Goal: Find contact information: Obtain details needed to contact an individual or organization

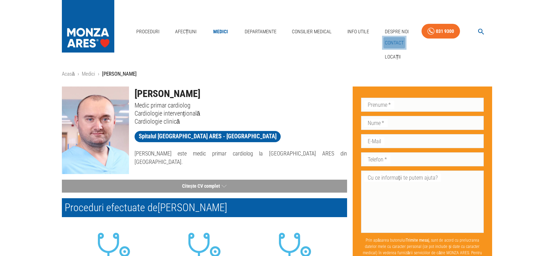
click at [398, 41] on link "Contact" at bounding box center [395, 43] width 22 height 12
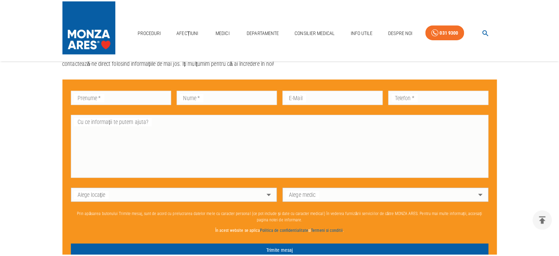
scroll to position [420, 0]
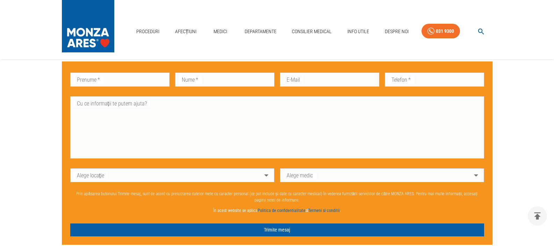
click at [476, 179] on body "Proceduri Afecțiuni Medici Departamente Consilier Medical Info Utile Despre Noi…" at bounding box center [277, 26] width 554 height 892
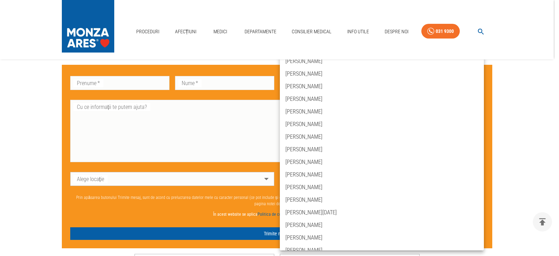
scroll to position [769, 0]
click at [539, 108] on div at bounding box center [279, 128] width 559 height 256
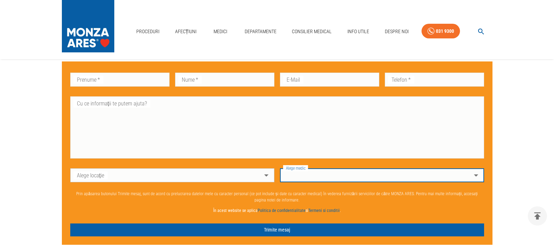
click at [308, 178] on body "Proceduri Afecțiuni Medici Departamente Consilier Medical Info Utile Despre Noi…" at bounding box center [277, 26] width 554 height 892
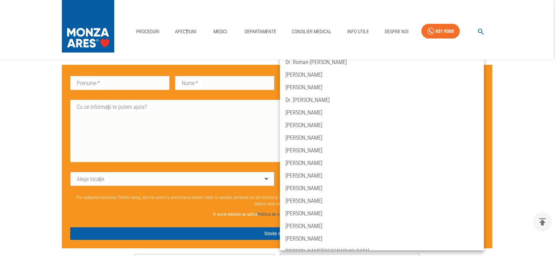
click at [514, 152] on div at bounding box center [279, 128] width 559 height 256
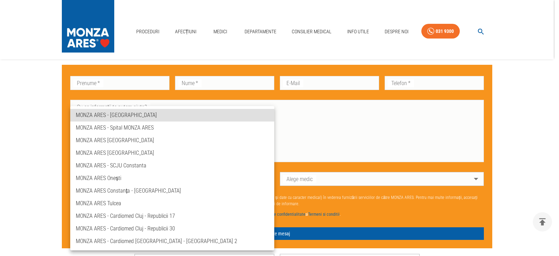
click at [265, 177] on body "Proceduri Afecțiuni Medici Departamente Consilier Medical Info Utile Despre Noi…" at bounding box center [279, 27] width 559 height 895
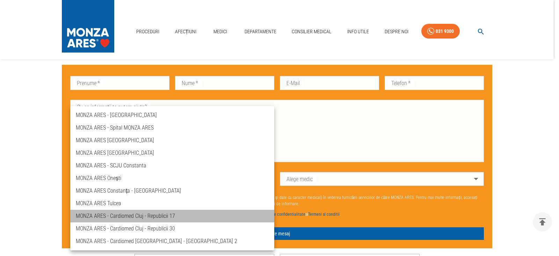
click at [144, 214] on li "MONZA ARES - Cardiomed Cluj - Republicii 17" at bounding box center [172, 215] width 204 height 13
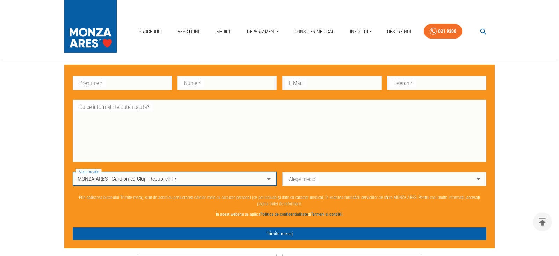
click at [477, 178] on body "Proceduri Afecțiuni Medici Departamente Consilier Medical Info Utile Despre Noi…" at bounding box center [279, 27] width 559 height 895
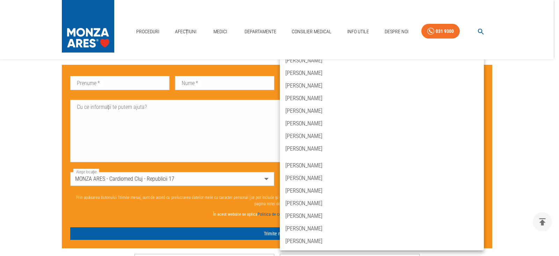
scroll to position [0, 0]
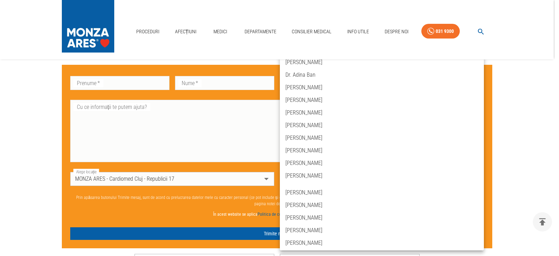
click at [266, 177] on div at bounding box center [279, 128] width 559 height 256
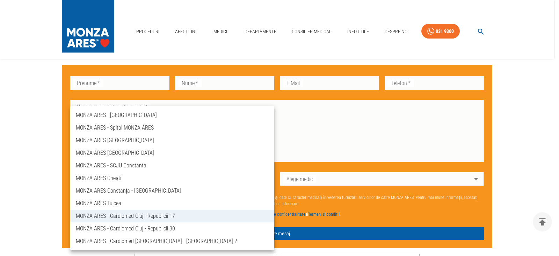
click at [188, 179] on body "Proceduri Afecțiuni Medici Departamente Consilier Medical Info Utile Despre Noi…" at bounding box center [279, 27] width 559 height 895
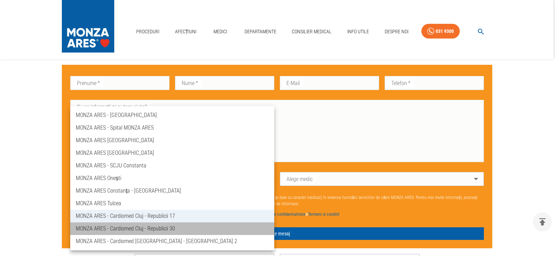
click at [166, 229] on li "MONZA ARES - Cardiomed Cluj - Republicii 30" at bounding box center [172, 228] width 204 height 13
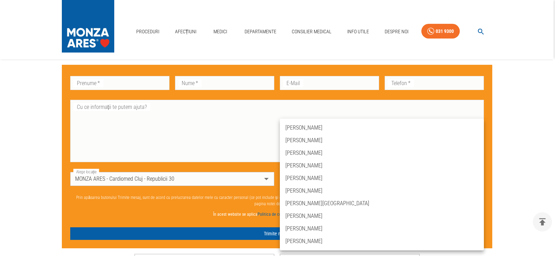
click at [475, 179] on body "Proceduri Afecțiuni Medici Departamente Consilier Medical Info Utile Despre Noi…" at bounding box center [279, 27] width 559 height 895
click at [267, 178] on div at bounding box center [279, 128] width 559 height 256
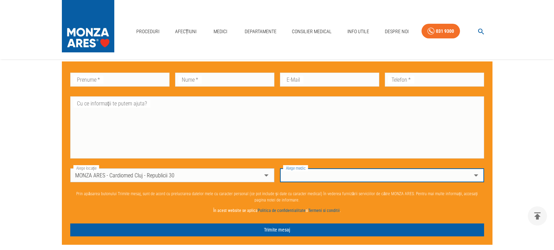
click at [266, 178] on body "Proceduri Afecțiuni Medici Departamente Consilier Medical Info Utile Despre Noi…" at bounding box center [277, 26] width 554 height 892
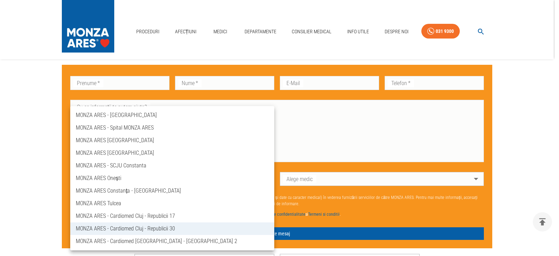
click at [151, 240] on li "MONZA ARES - Cardiomed [GEOGRAPHIC_DATA] - [GEOGRAPHIC_DATA] 2" at bounding box center [172, 241] width 204 height 13
type input "ares-cardiomed-[GEOGRAPHIC_DATA]-[GEOGRAPHIC_DATA]-2"
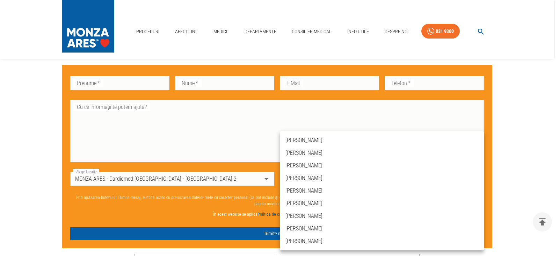
click at [476, 179] on body "Proceduri Afecțiuni Medici Departamente Consilier Medical Info Utile Despre Noi…" at bounding box center [279, 27] width 559 height 895
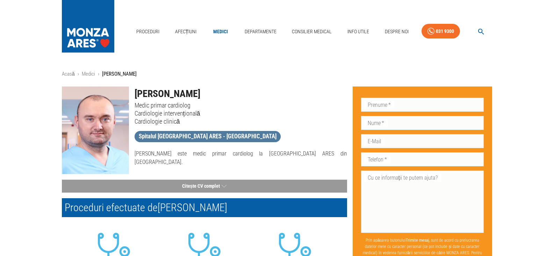
click at [207, 134] on span "Spitalul [GEOGRAPHIC_DATA] ARES - [GEOGRAPHIC_DATA]" at bounding box center [208, 136] width 146 height 9
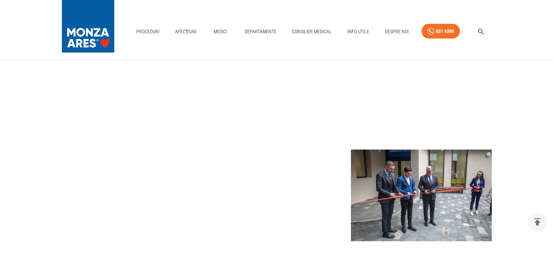
scroll to position [140, 0]
